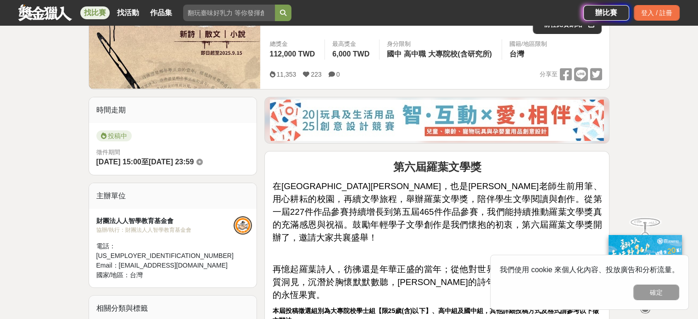
scroll to position [171, 0]
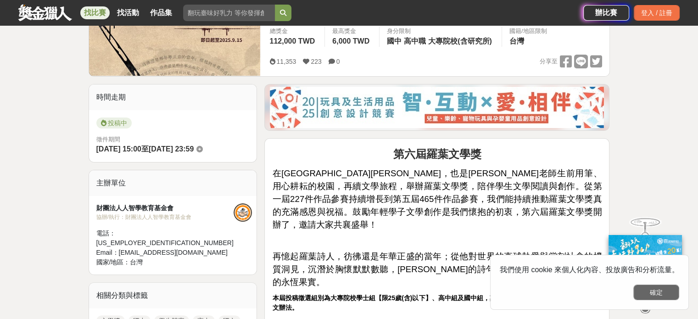
click at [664, 299] on button "確定" at bounding box center [656, 292] width 46 height 16
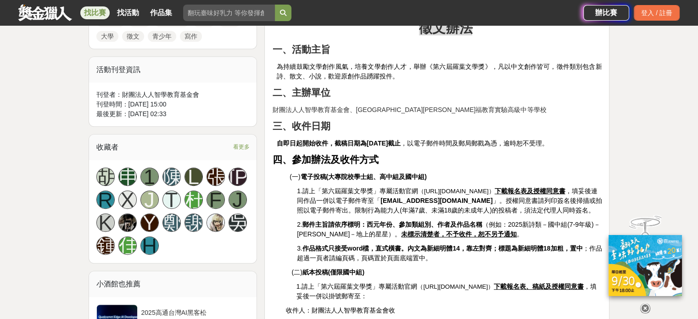
scroll to position [486, 0]
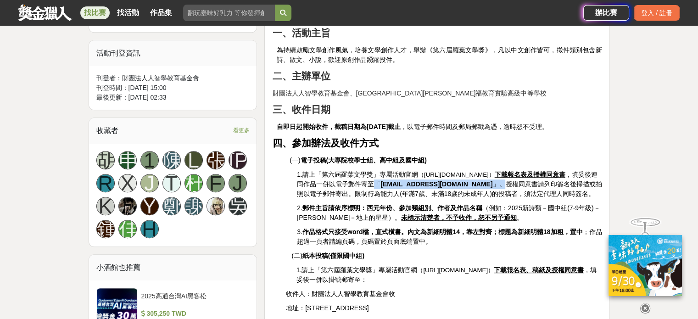
drag, startPoint x: 414, startPoint y: 157, endPoint x: 512, endPoint y: 155, distance: 98.2
click at [512, 170] on p "1.請上「第六屆羅葉文學獎」專屬活動官網 （https://luoyeaward.wixsite.com/2025） 下載報名表及授權同意書 ，填妥後連同作品…" at bounding box center [449, 184] width 305 height 29
click at [512, 180] on span "」。授權同意書請列印簽名後掃描或拍照以電子郵件寄出。限制行為能力人(年滿7歲、未滿18歲的未成年人)的投稿者，須法定代理人同時簽名。" at bounding box center [449, 188] width 305 height 17
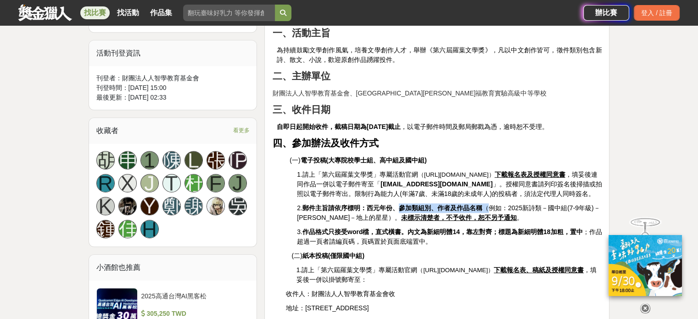
drag, startPoint x: 398, startPoint y: 189, endPoint x: 488, endPoint y: 191, distance: 90.4
click at [488, 204] on span "2. 郵件主旨請依序標明：西元年份、參加類組別、作者及作品名稱 （例如：2025新詩類－國中組(7-9年級)－王小明－地上的星星）。 未標示清楚者，不予收件，…" at bounding box center [448, 212] width 303 height 17
drag, startPoint x: 508, startPoint y: 193, endPoint x: 595, endPoint y: 190, distance: 87.2
click at [595, 204] on span "2. 郵件主旨請依序標明：西元年份、參加類組別、作者及作品名稱 （例如：2025新詩類－國中組(7-9年級)－王小明－地上的星星）。 未標示清楚者，不予收件，…" at bounding box center [448, 212] width 303 height 17
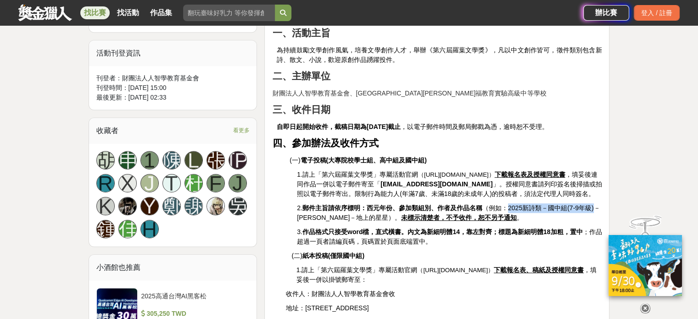
click at [595, 204] on span "2. 郵件主旨請依序標明：西元年份、參加類組別、作者及作品名稱 （例如：2025新詩類－國中組(7-9年級)－王小明－地上的星星）。 未標示清楚者，不予收件，…" at bounding box center [448, 212] width 303 height 17
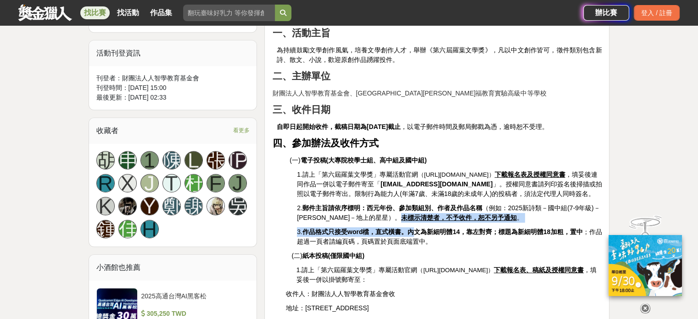
drag, startPoint x: 366, startPoint y: 198, endPoint x: 413, endPoint y: 214, distance: 50.0
click at [413, 228] on strong "作品格式只接受word檔，直式橫書。內文為新細明體14，靠左對齊；標題為新細明體18加粗，置中" at bounding box center [442, 231] width 280 height 7
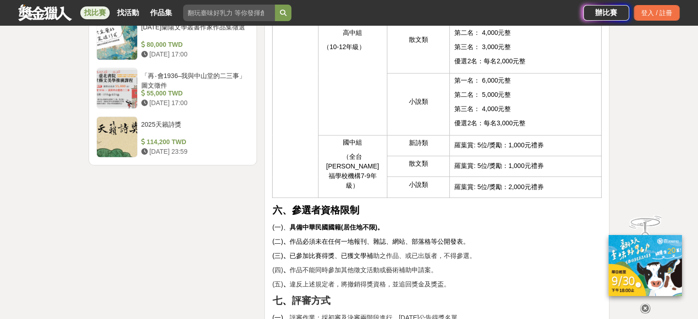
scroll to position [1235, 0]
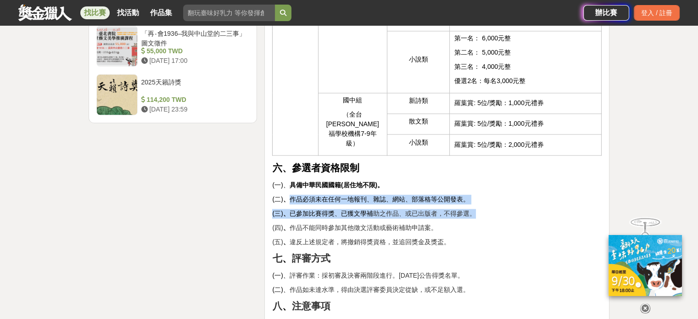
drag, startPoint x: 288, startPoint y: 176, endPoint x: 481, endPoint y: 191, distance: 193.2
click at [481, 209] on p "(三) 、 已參加比賽得獎、已獲文學補 助之作品、或已出版者，不得參選。" at bounding box center [436, 214] width 329 height 10
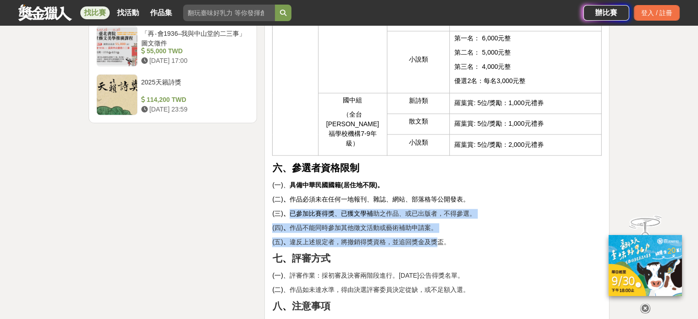
drag, startPoint x: 292, startPoint y: 190, endPoint x: 437, endPoint y: 219, distance: 148.2
click at [437, 237] on p "(五) 、 違反上述規定者，將撤銷得獎資格，並追回獎金及獎盃。" at bounding box center [436, 242] width 329 height 10
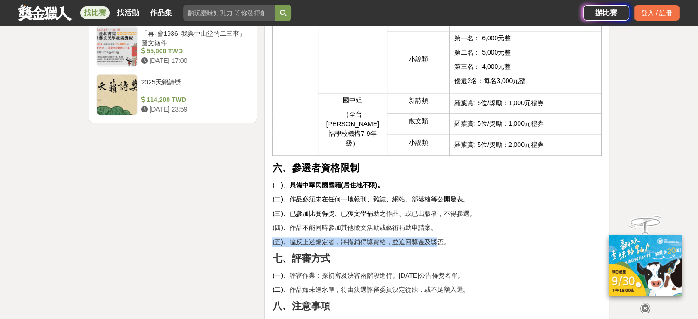
drag, startPoint x: 437, startPoint y: 219, endPoint x: 437, endPoint y: 209, distance: 10.1
click at [437, 223] on p "(四) 、 作品不能同時參加其他徵文活動或藝術補助申請案。" at bounding box center [436, 228] width 329 height 10
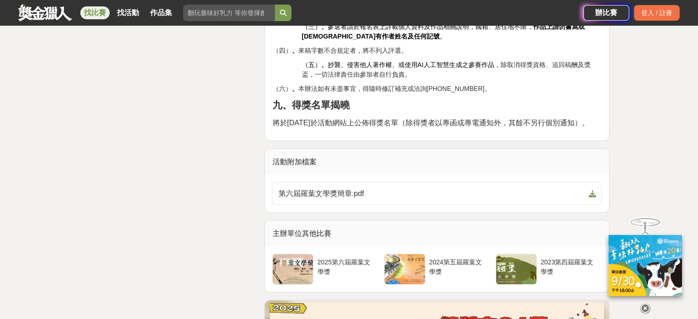
scroll to position [1603, 0]
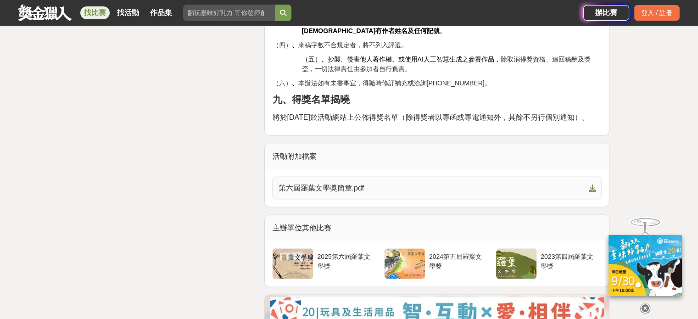
click at [372, 185] on link "第六屆羅葉文學獎簡章.pdf" at bounding box center [436, 187] width 329 height 23
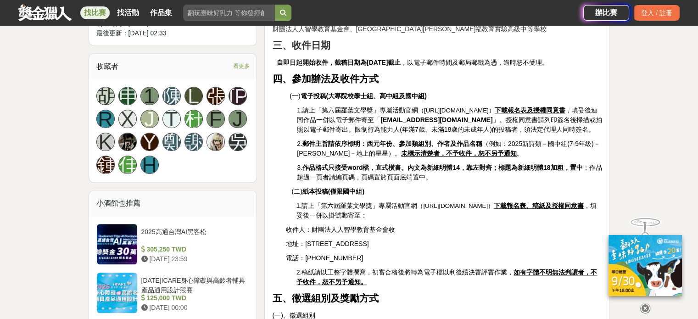
scroll to position [543, 0]
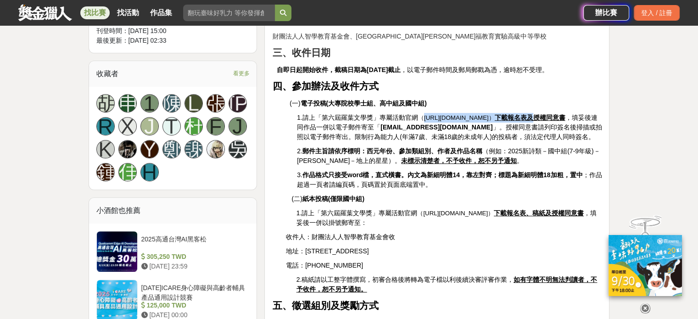
drag, startPoint x: 423, startPoint y: 91, endPoint x: 576, endPoint y: 93, distance: 152.7
click at [576, 113] on p "1.請上「第六屆羅葉文學獎」專屬活動官網 （https://luoyeaward.wixsite.com/2025） 下載報名表及授權同意書 ，填妥後連同作品…" at bounding box center [449, 127] width 305 height 29
click at [565, 114] on u "下載報名表及授權同意書" at bounding box center [529, 117] width 71 height 7
drag, startPoint x: 528, startPoint y: 93, endPoint x: 423, endPoint y: 88, distance: 104.7
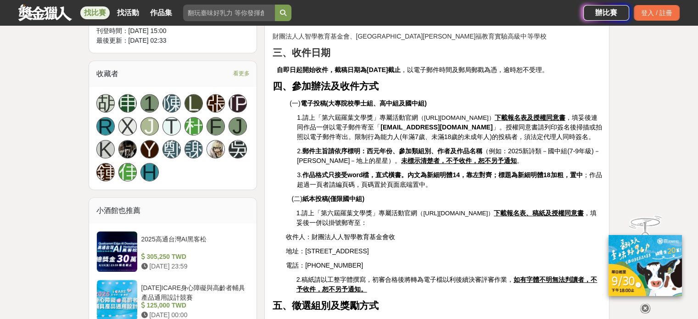
click at [423, 114] on span "（https://luoyeaward.wixsite.com/2025）" at bounding box center [456, 117] width 77 height 7
copy span "https://luoyeaward.wixsite.com/2025"
click at [489, 123] on span "」。授權同意書請列印簽名後掃描或拍照以電子郵件寄出。限制行為能力人(年滿7歲、未滿18歲的未成年人)的投稿者，須法定代理人同時簽名。" at bounding box center [449, 131] width 305 height 17
drag, startPoint x: 529, startPoint y: 91, endPoint x: 418, endPoint y: 89, distance: 111.0
click at [418, 114] on span "（https://luoyeaward.wixsite.com/2025）" at bounding box center [456, 117] width 77 height 7
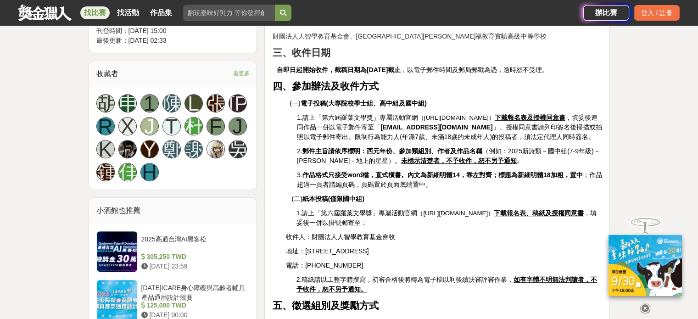
click at [418, 114] on span "（https://luoyeaward.wixsite.com/2025）" at bounding box center [456, 117] width 77 height 7
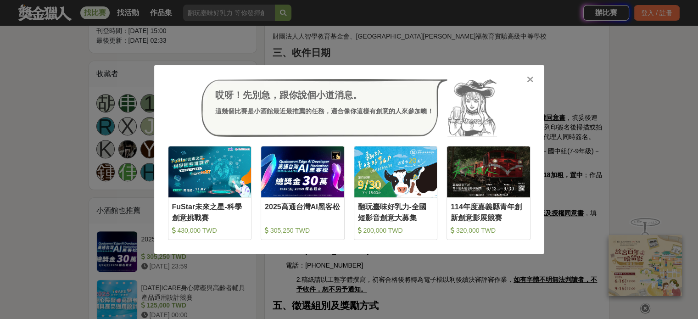
click at [530, 79] on icon at bounding box center [530, 79] width 7 height 9
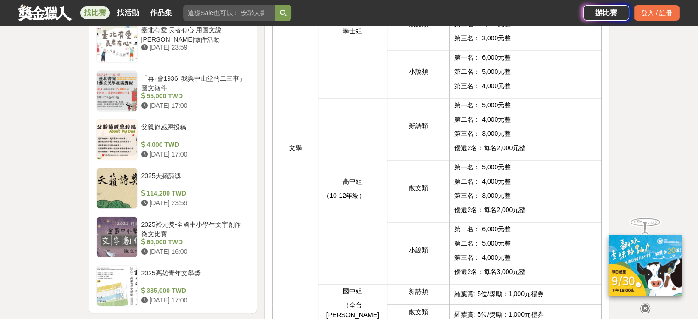
scroll to position [1045, 0]
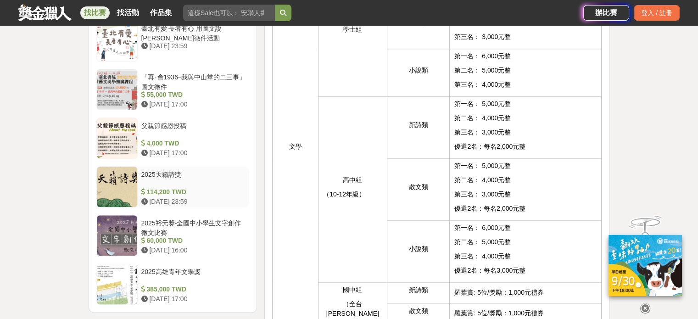
click at [224, 170] on div "2025天籟詩獎" at bounding box center [193, 178] width 105 height 17
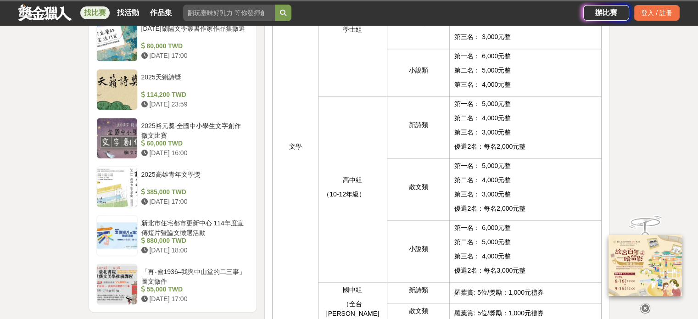
scroll to position [1044, 0]
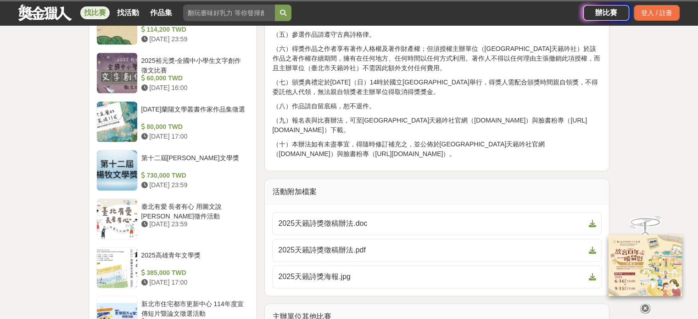
scroll to position [1045, 0]
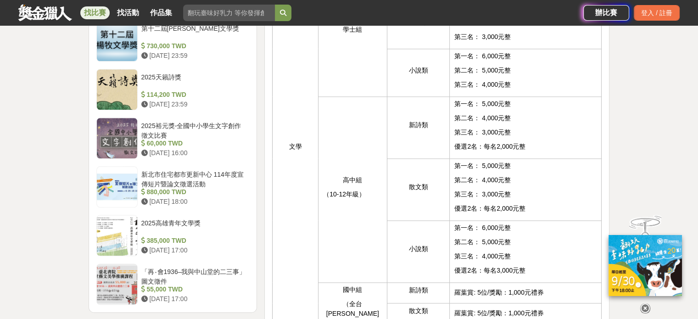
click at [189, 172] on div "新北市住宅都市更新中心 114年度宣傳短片暨論文徵選活動" at bounding box center [193, 178] width 105 height 17
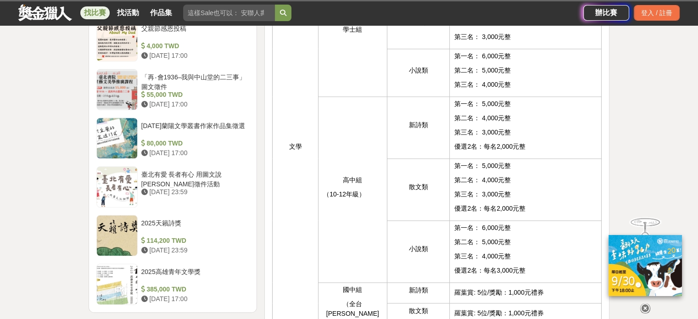
scroll to position [1044, 0]
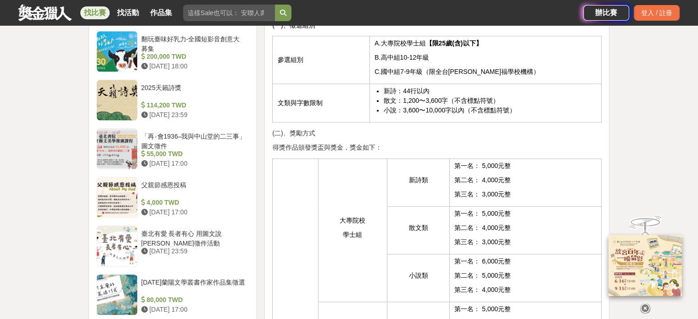
scroll to position [839, 0]
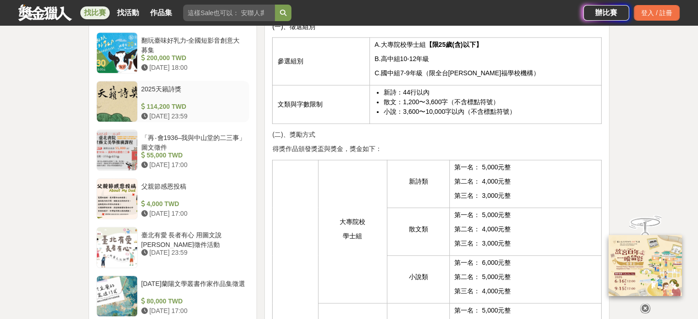
click at [186, 111] on div "[DATE] 23:59" at bounding box center [193, 116] width 105 height 10
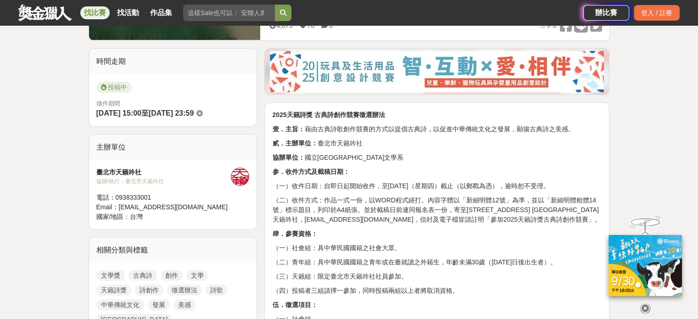
scroll to position [266, 0]
drag, startPoint x: 405, startPoint y: 180, endPoint x: 411, endPoint y: 150, distance: 29.9
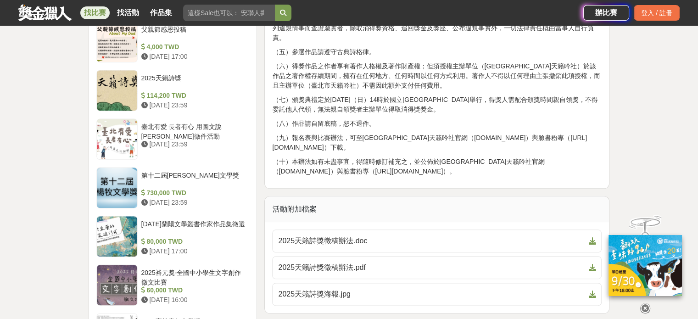
scroll to position [1042, 0]
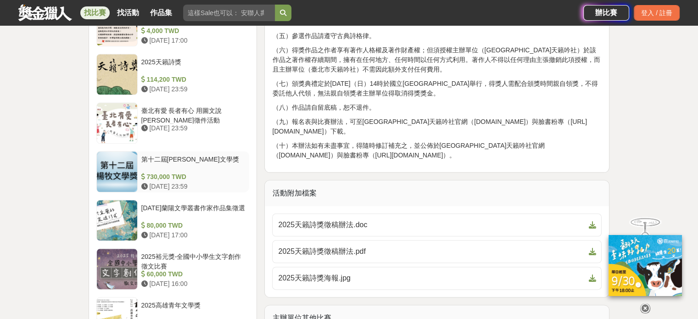
click at [207, 162] on div "第十二屆[PERSON_NAME]文學獎" at bounding box center [193, 163] width 105 height 17
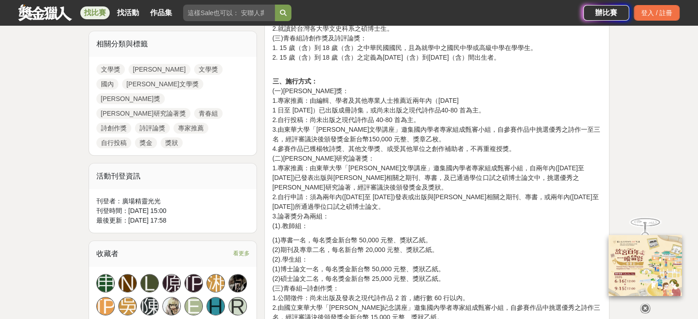
scroll to position [422, 0]
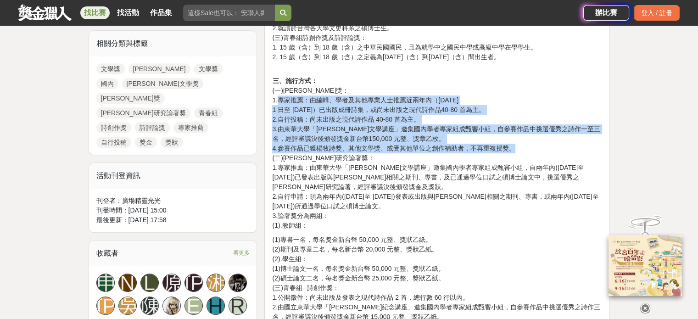
drag, startPoint x: 279, startPoint y: 101, endPoint x: 536, endPoint y: 155, distance: 262.5
click at [536, 155] on p "三、施行方式： (一)楊牧詩獎： 1.專家推薦：由編輯、學者及其他專業人士推薦近兩年內（2023年 1 月 1 日至 2024年 12 月 31 日）已出版成…" at bounding box center [436, 153] width 329 height 154
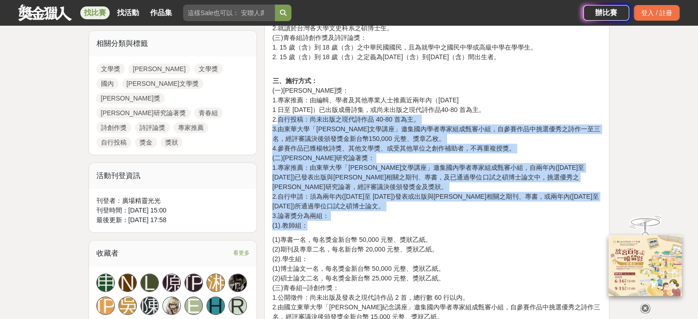
drag, startPoint x: 277, startPoint y: 117, endPoint x: 426, endPoint y: 227, distance: 185.0
click at [426, 227] on p "三、施行方式： (一)楊牧詩獎： 1.專家推薦：由編輯、學者及其他專業人士推薦近兩年內（2023年 1 月 1 日至 2024年 12 月 31 日）已出版成…" at bounding box center [436, 153] width 329 height 154
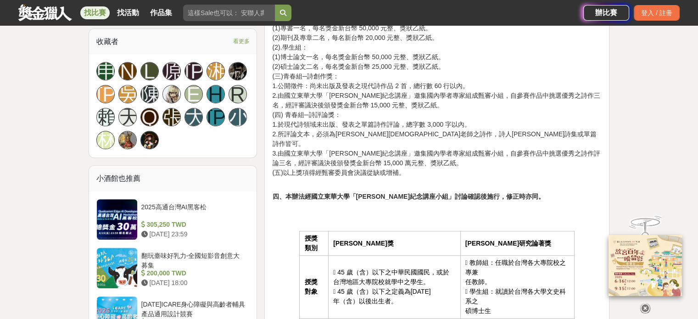
scroll to position [639, 0]
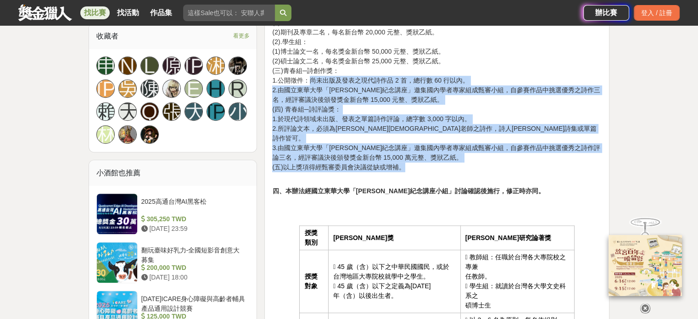
drag, startPoint x: 311, startPoint y: 77, endPoint x: 438, endPoint y: 155, distance: 149.5
click at [438, 155] on p "(1)專書一名，每名獎金新台幣 50,000 元整、獎狀乙紙。 (2)期刊及專章二名，每名新台幣 20,000 元整、獎狀乙紙。 (2).學生組： (1)博士…" at bounding box center [436, 95] width 329 height 154
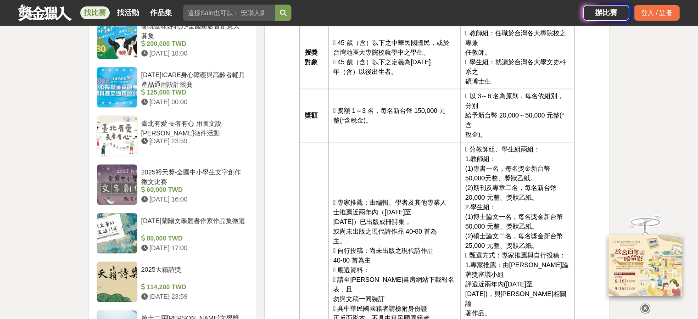
scroll to position [859, 0]
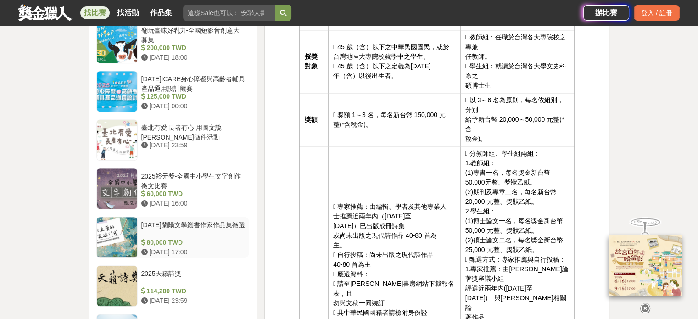
click at [213, 238] on div "80,000 TWD" at bounding box center [193, 243] width 105 height 10
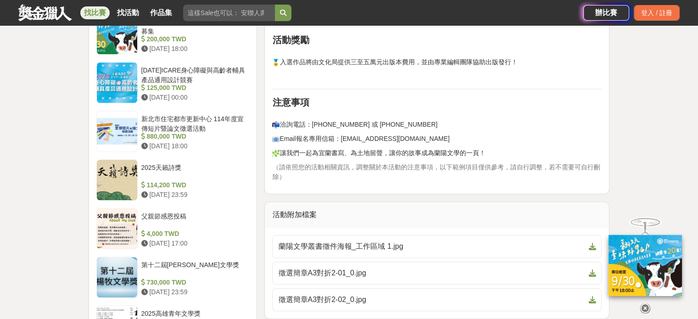
scroll to position [767, 0]
click at [170, 238] on div "[DATE] 17:00" at bounding box center [193, 243] width 105 height 10
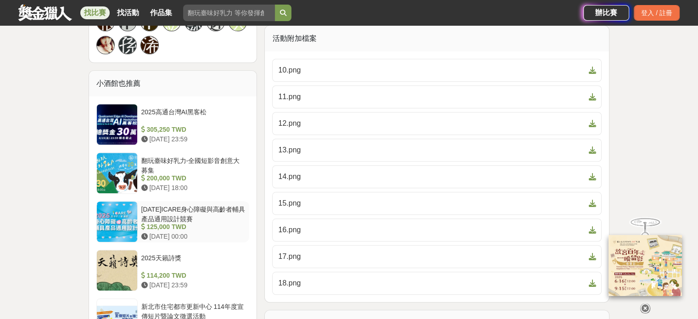
scroll to position [785, 0]
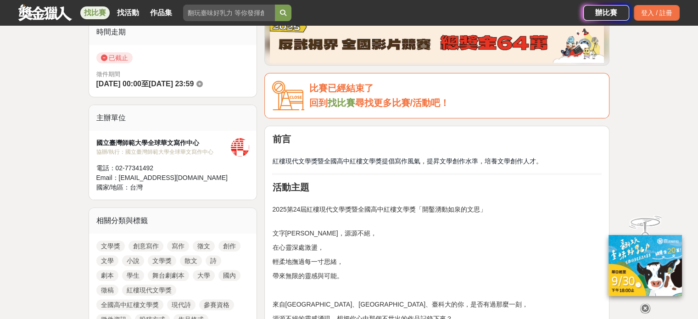
scroll to position [229, 0]
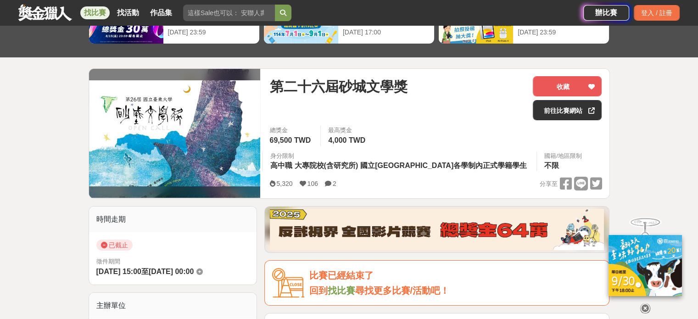
scroll to position [71, 0]
